Goal: Complete application form: Complete application form

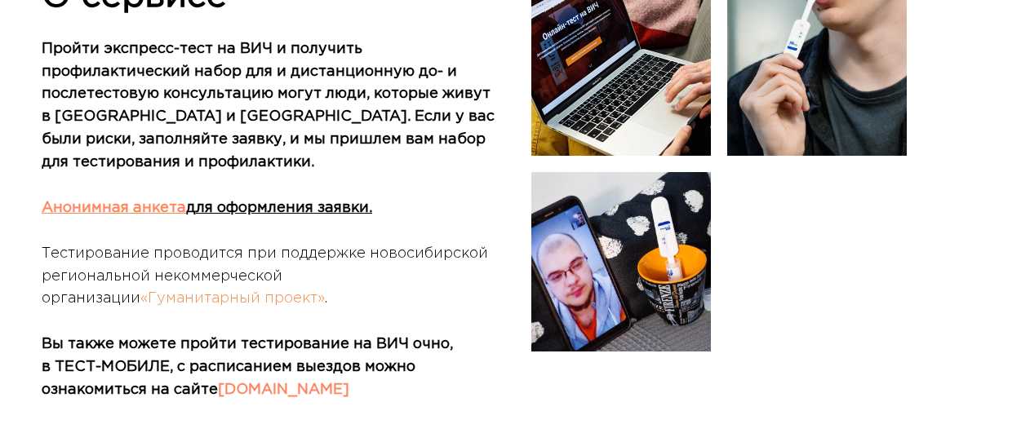
scroll to position [624, 0]
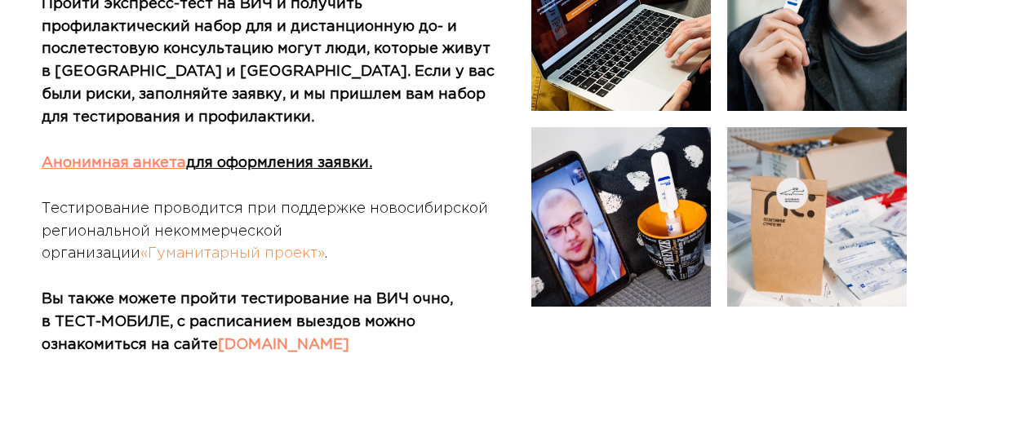
click at [82, 162] on link "Анонимная анкета" at bounding box center [114, 163] width 144 height 13
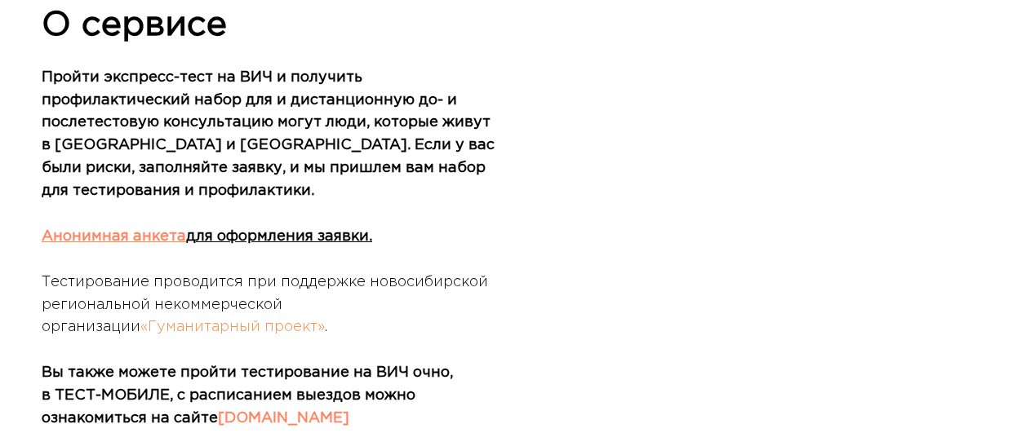
scroll to position [588, 0]
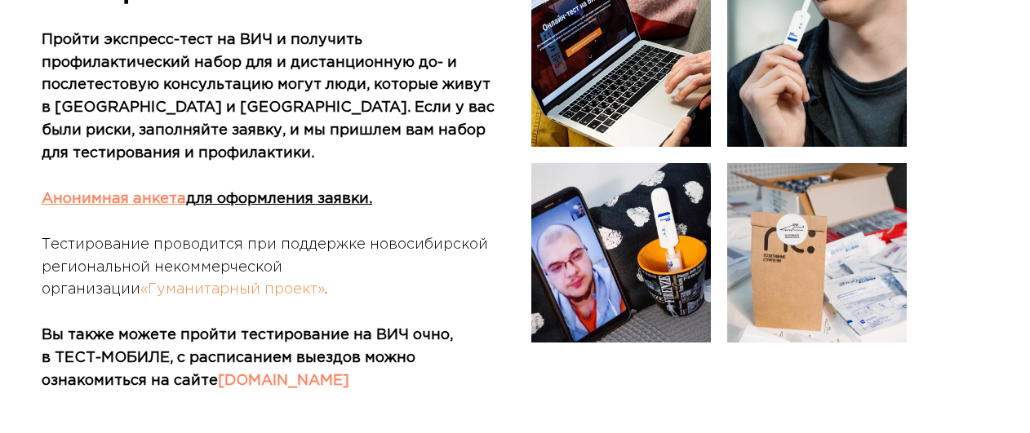
click at [150, 195] on link "Анонимная анкета" at bounding box center [114, 199] width 144 height 13
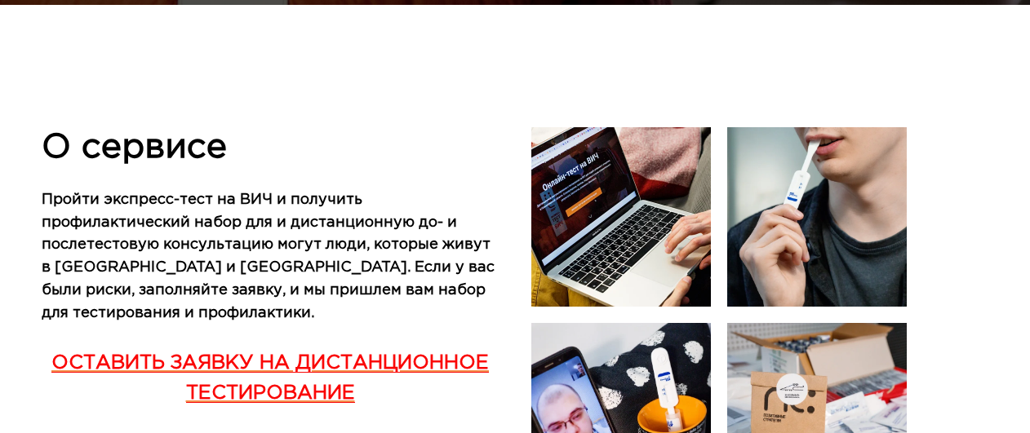
scroll to position [771, 0]
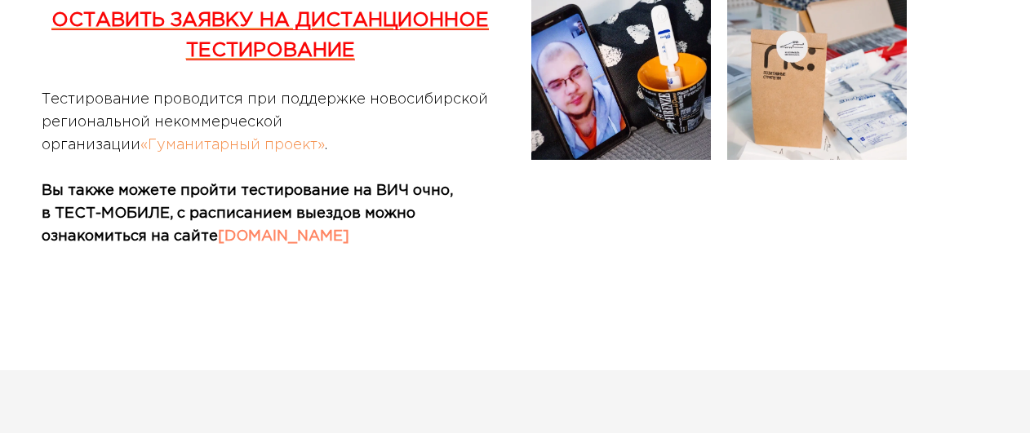
click at [271, 236] on link "TEST-MOBIL.RU" at bounding box center [283, 236] width 131 height 13
click at [253, 16] on link "ОСТАВИТЬ ЗАЯВКУ НА ДИСТАНЦИОННОЕ ТЕСТИРОВАНИЕ" at bounding box center [269, 35] width 437 height 49
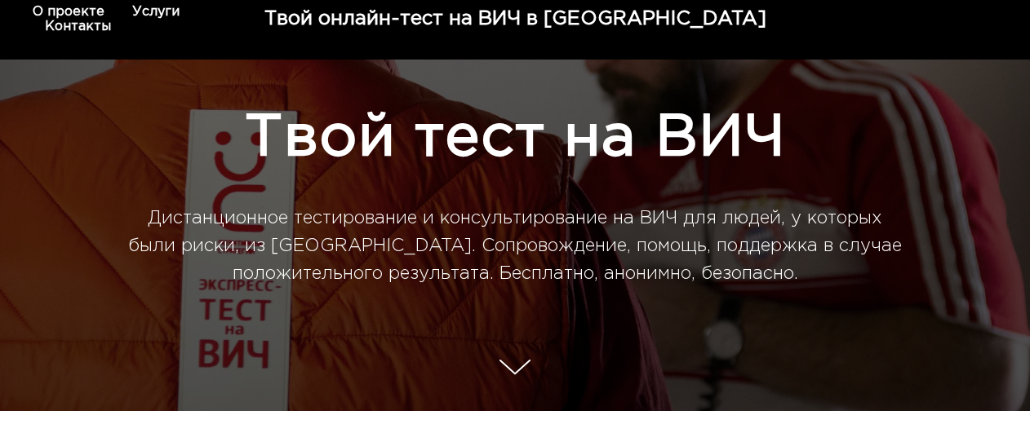
scroll to position [0, 0]
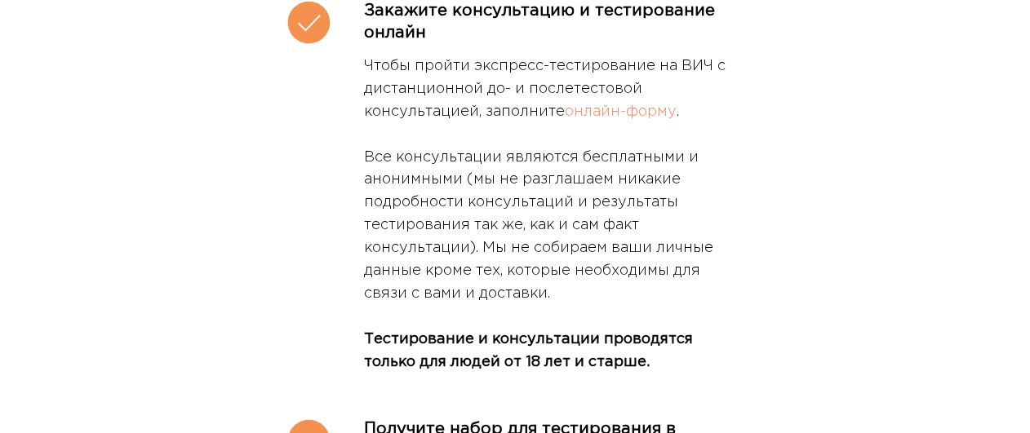
scroll to position [2672, 0]
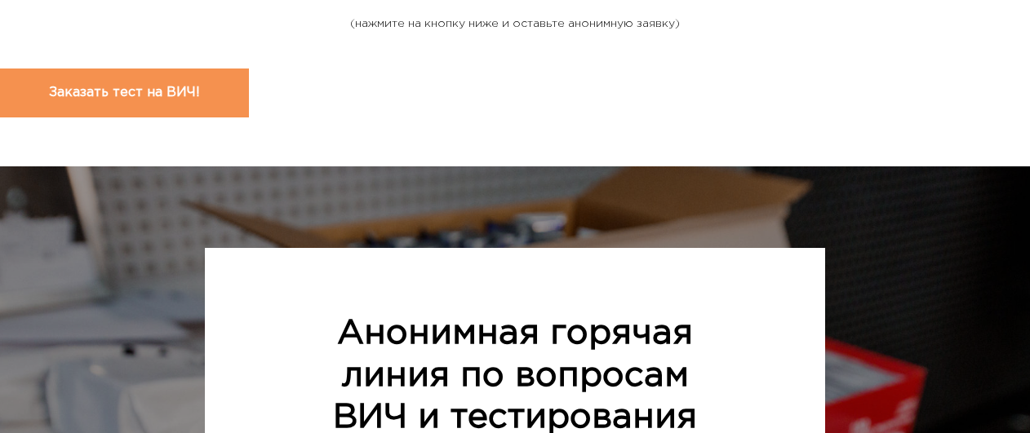
scroll to position [4645, 0]
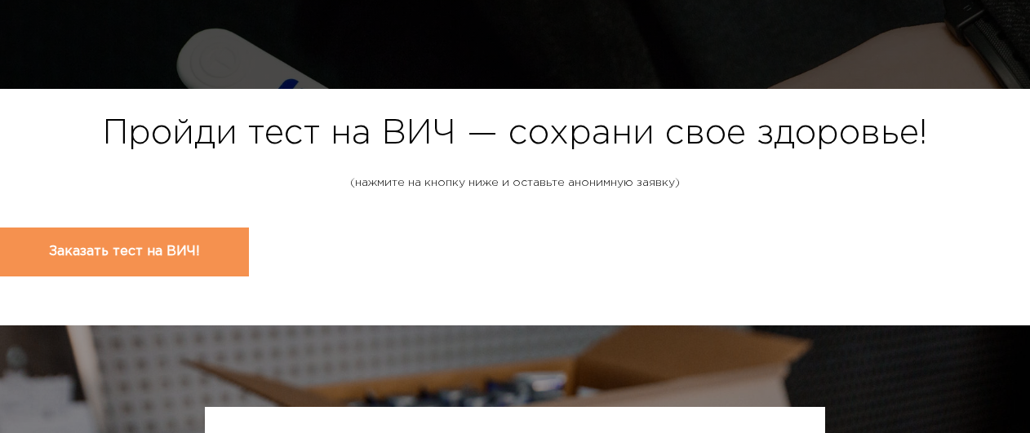
click at [200, 243] on span "Заказать тест на ВИЧ!" at bounding box center [124, 252] width 151 height 18
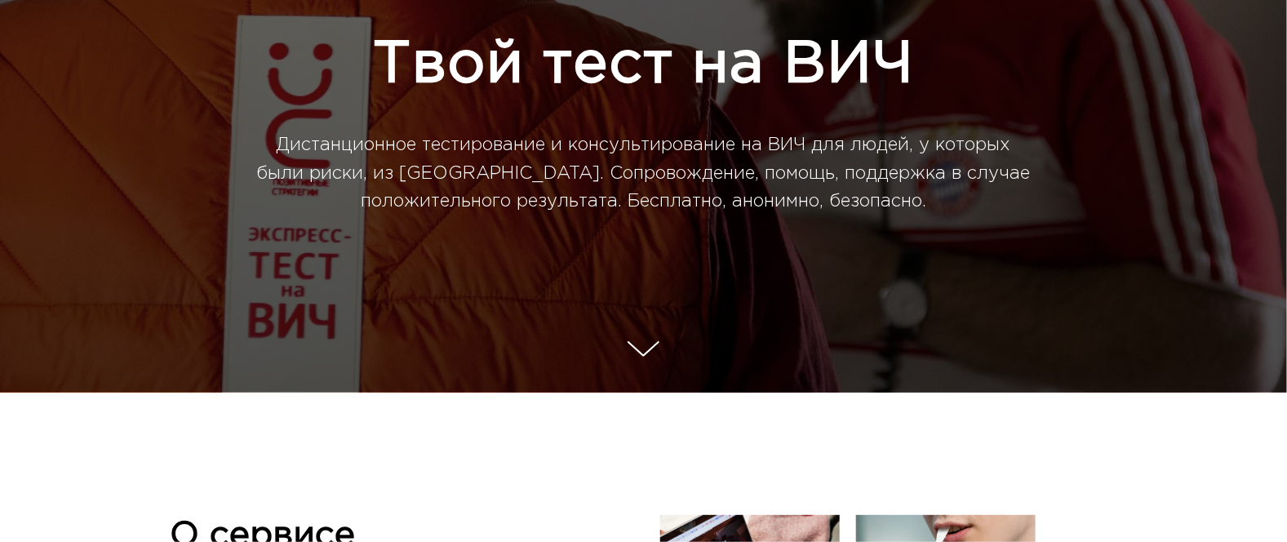
scroll to position [0, 0]
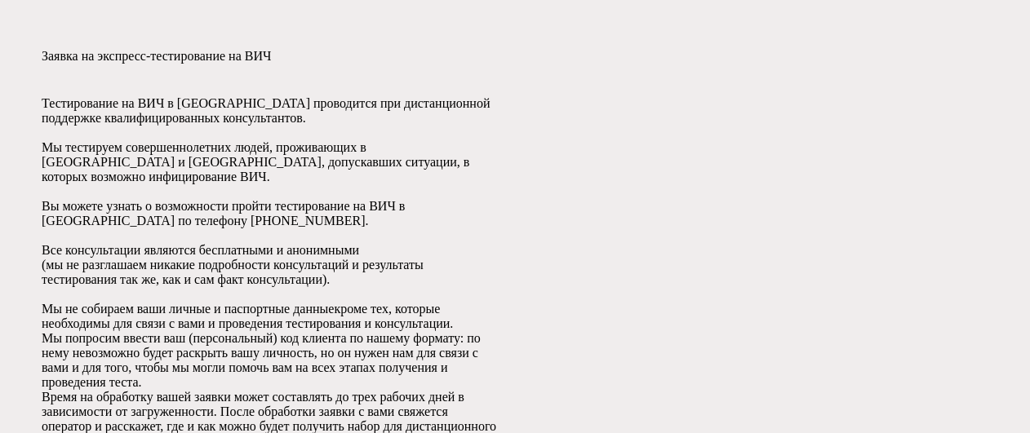
click at [939, 241] on div "Заявка на экспресс-тестирование на ВИЧ Тестирование на ВИЧ в [GEOGRAPHIC_DATA] …" at bounding box center [515, 301] width 947 height 505
